Goal: Use online tool/utility: Utilize a website feature to perform a specific function

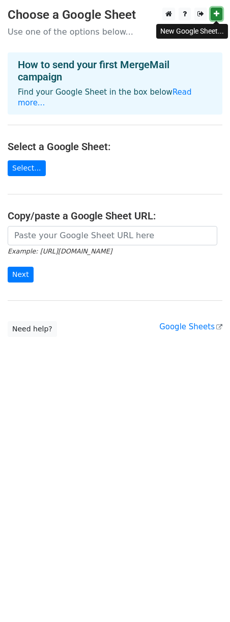
click at [215, 12] on icon at bounding box center [217, 13] width 6 height 7
click at [139, 405] on html "Choose a Google Sheet Use one of the options below... How to send your first Me…" at bounding box center [115, 311] width 230 height 622
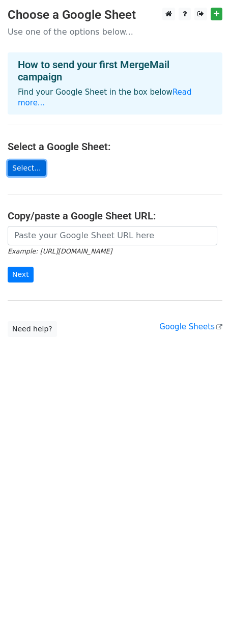
click at [31, 162] on link "Select..." at bounding box center [27, 168] width 38 height 16
click at [35, 163] on link "Select..." at bounding box center [27, 168] width 38 height 16
click at [33, 160] on link "Select..." at bounding box center [27, 168] width 38 height 16
click at [35, 162] on link "Select..." at bounding box center [27, 168] width 38 height 16
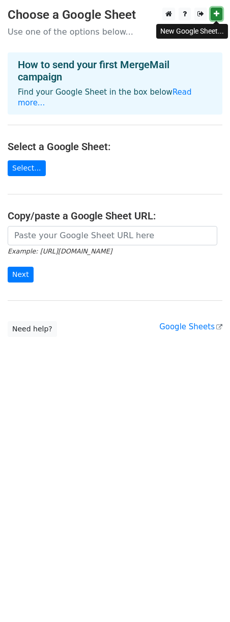
click at [217, 20] on link at bounding box center [217, 14] width 12 height 13
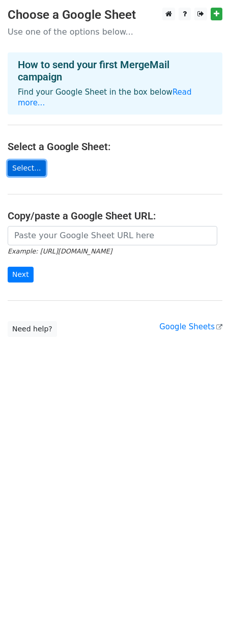
click at [31, 160] on link "Select..." at bounding box center [27, 168] width 38 height 16
click at [113, 442] on html "Choose a Google Sheet Use one of the options below... How to send your first Me…" at bounding box center [115, 311] width 230 height 622
click at [31, 160] on link "Select..." at bounding box center [27, 168] width 38 height 16
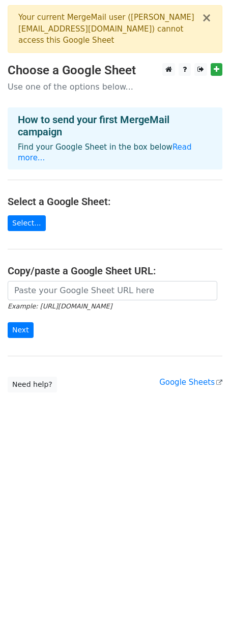
click at [130, 202] on main "× Your current MergeMail user ( [PERSON_NAME][EMAIL_ADDRESS][DOMAIN_NAME] ) can…" at bounding box center [115, 198] width 230 height 387
click at [22, 216] on link "Select..." at bounding box center [27, 223] width 38 height 16
click at [32, 218] on link "Select..." at bounding box center [27, 223] width 38 height 16
click at [130, 203] on main "× Your current MergeMail user ( d.rollins@legacyhomerestore.com ) cannot access…" at bounding box center [115, 198] width 230 height 387
click at [210, 18] on button "×" at bounding box center [206, 18] width 10 height 12
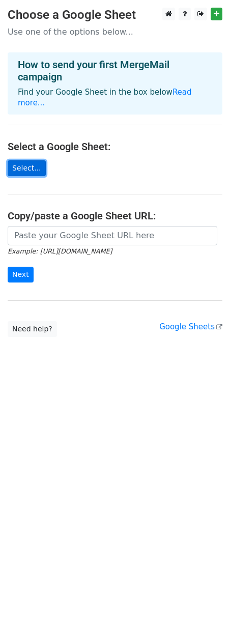
click at [35, 160] on link "Select..." at bounding box center [27, 168] width 38 height 16
